Goal: Information Seeking & Learning: Learn about a topic

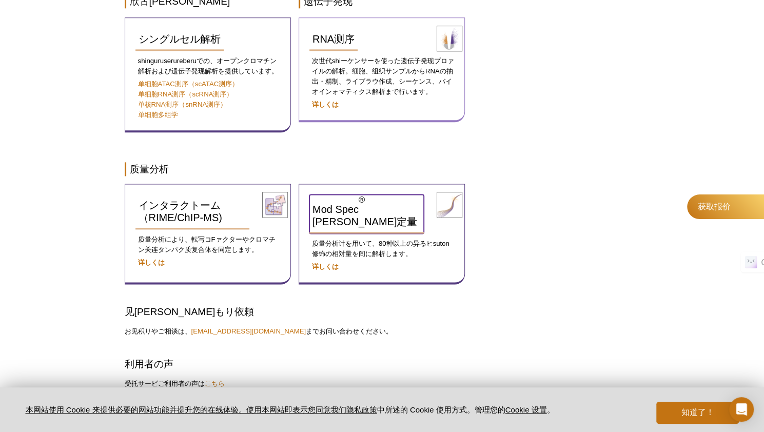
scroll to position [513, 0]
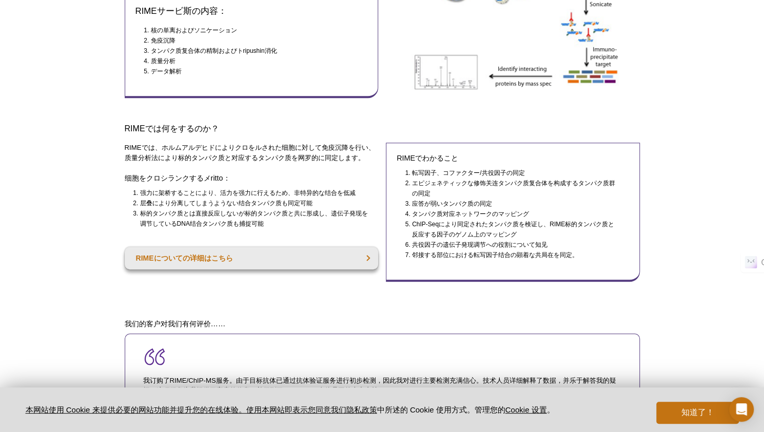
scroll to position [103, 0]
